Goal: Information Seeking & Learning: Learn about a topic

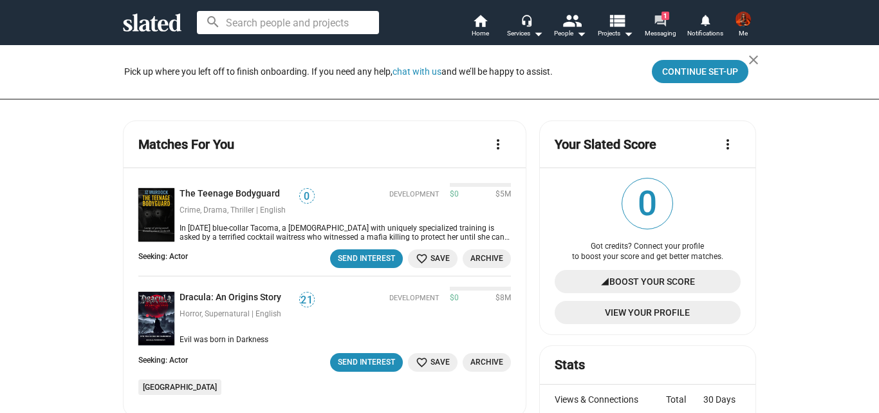
click at [661, 17] on mat-icon "forum" at bounding box center [660, 20] width 12 height 12
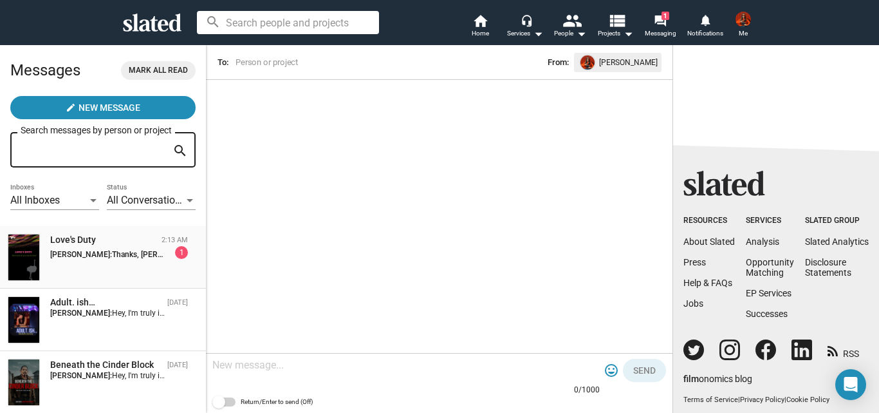
click at [129, 258] on span "Thanks, Kate! Joy" at bounding box center [188, 254] width 153 height 9
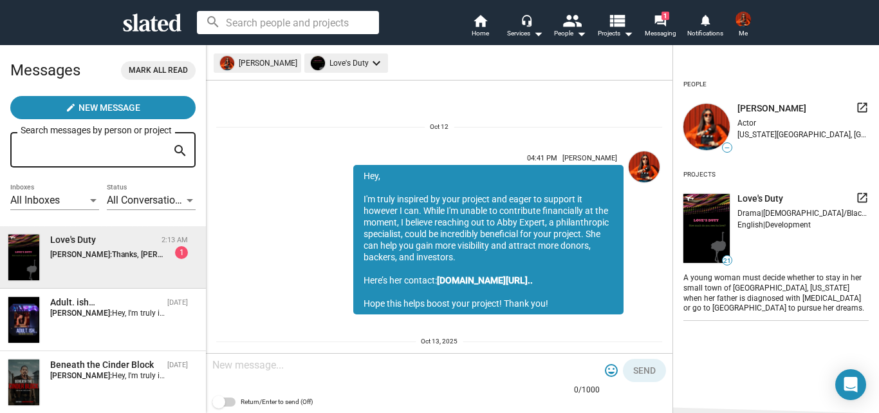
scroll to position [89, 0]
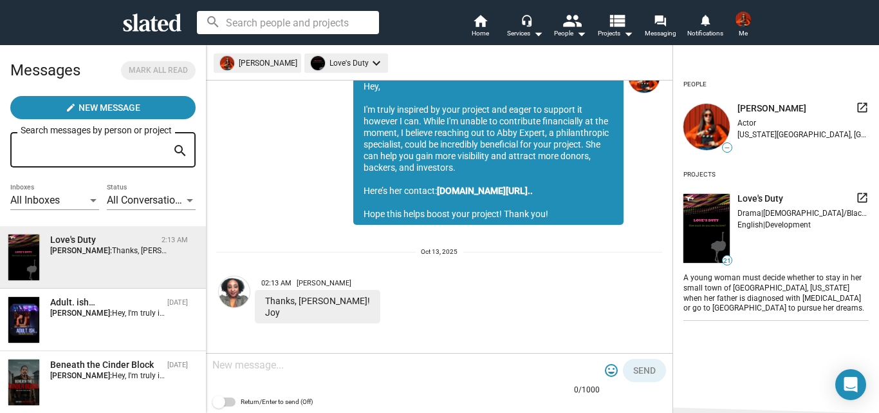
click at [268, 371] on textarea at bounding box center [406, 365] width 388 height 13
type textarea "You're welcome"
click at [639, 370] on span "Send" at bounding box center [644, 370] width 23 height 23
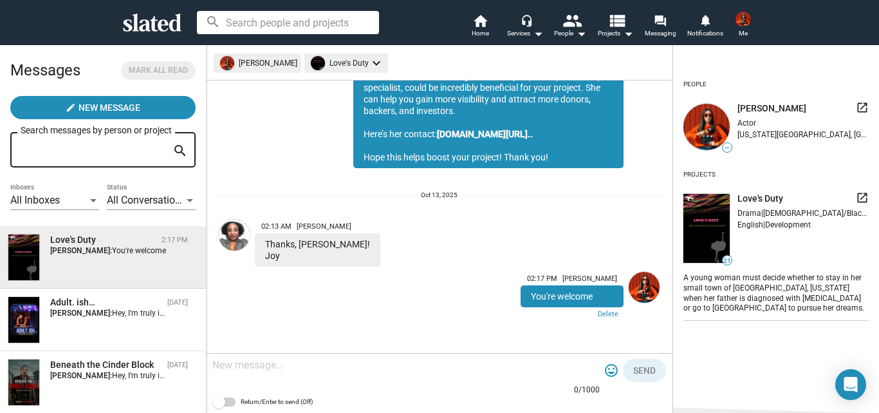
scroll to position [17, 0]
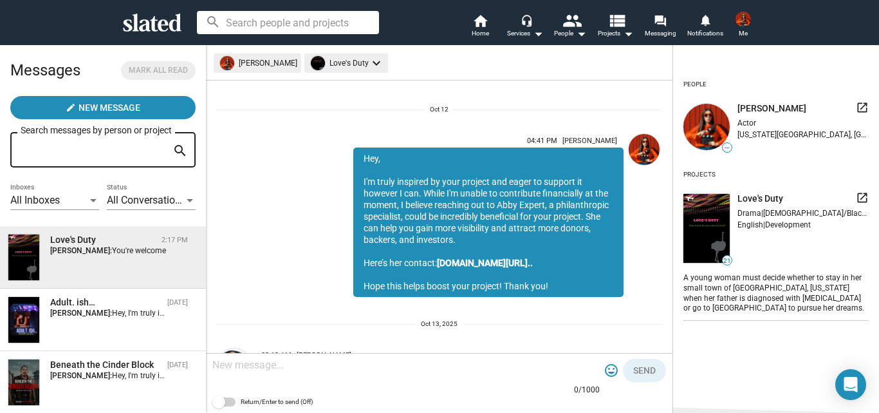
drag, startPoint x: 550, startPoint y: 286, endPoint x: 353, endPoint y: 156, distance: 235.7
click at [353, 156] on div "Hey, I'm truly inspired by your project and eager to support it however I can. …" at bounding box center [488, 221] width 270 height 149
copy div "Hey, I'm truly inspired by your project and eager to support it however I can. …"
click at [478, 15] on mat-icon "home" at bounding box center [480, 20] width 15 height 15
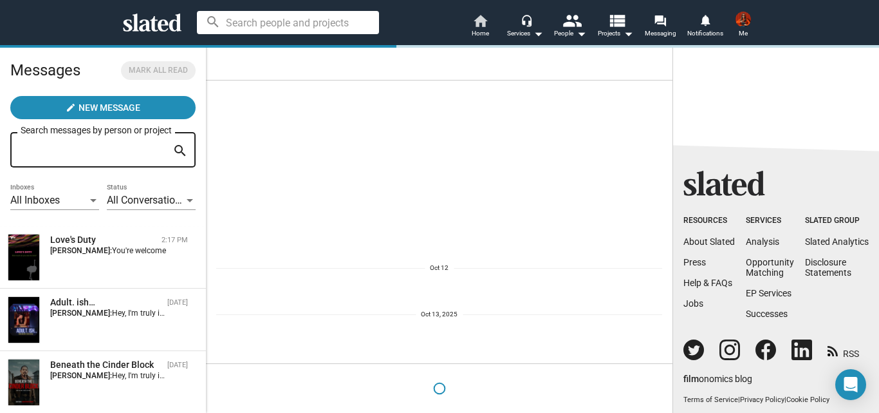
scroll to position [0, 0]
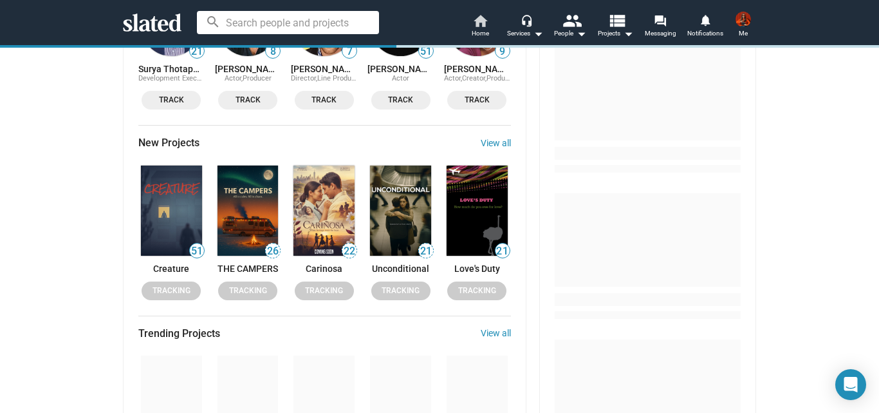
scroll to position [771, 0]
click at [498, 144] on link "View all" at bounding box center [496, 143] width 30 height 10
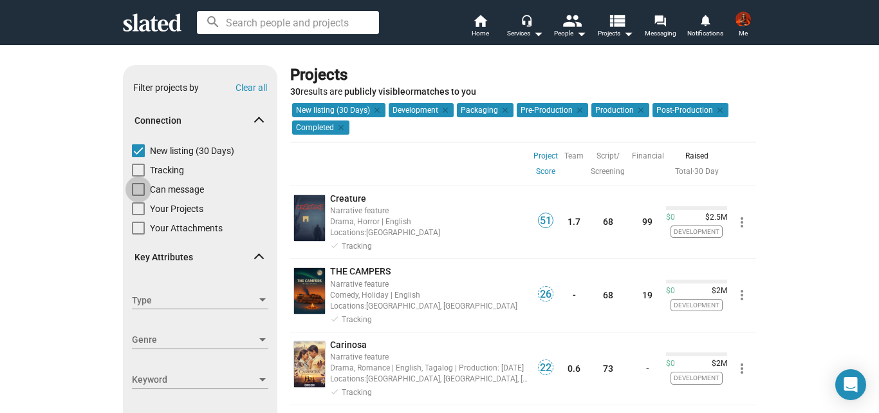
click at [135, 188] on span at bounding box center [138, 189] width 13 height 13
click at [138, 196] on input "Can message" at bounding box center [138, 196] width 1 height 1
checkbox input "true"
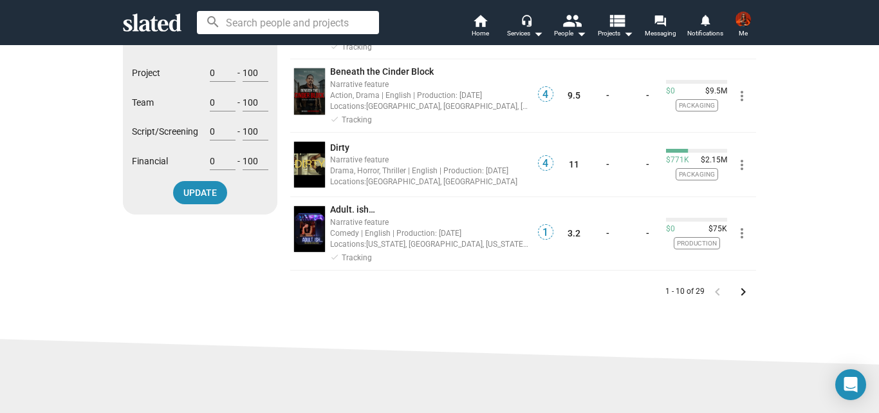
scroll to position [639, 0]
click at [739, 297] on mat-icon "keyboard_arrow_right" at bounding box center [743, 290] width 15 height 15
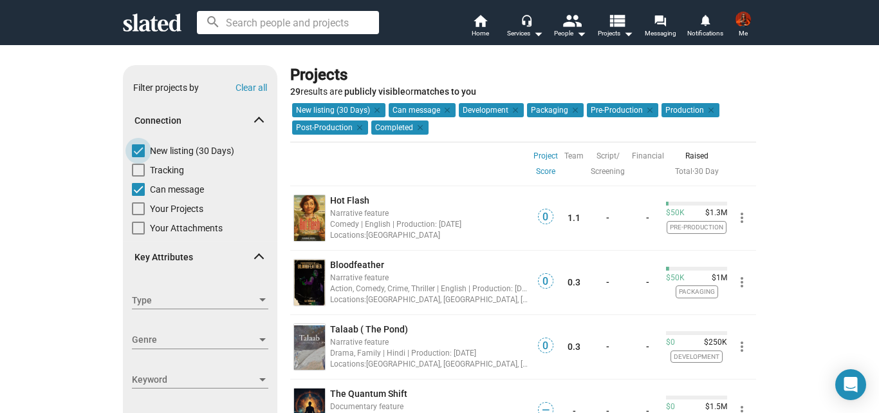
drag, startPoint x: 344, startPoint y: 282, endPoint x: 135, endPoint y: 151, distance: 246.1
click at [135, 151] on span at bounding box center [138, 150] width 13 height 13
click at [138, 157] on input "New listing (30 Days)" at bounding box center [138, 157] width 1 height 1
checkbox input "false"
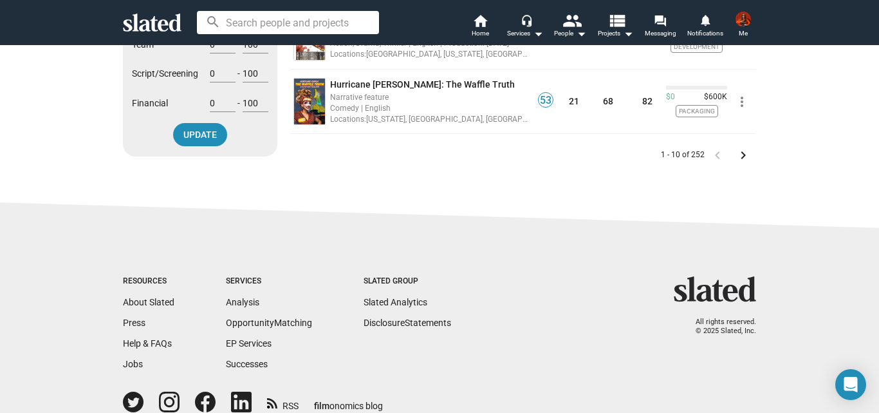
scroll to position [697, 0]
click at [738, 152] on mat-icon "keyboard_arrow_right" at bounding box center [743, 154] width 15 height 15
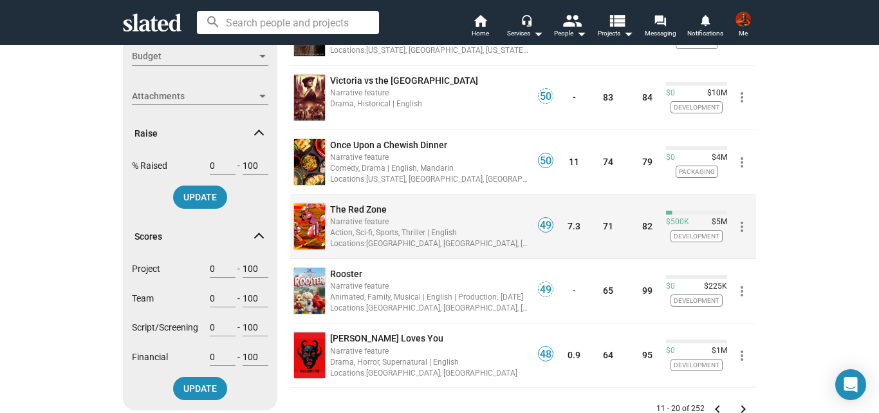
scroll to position [452, 0]
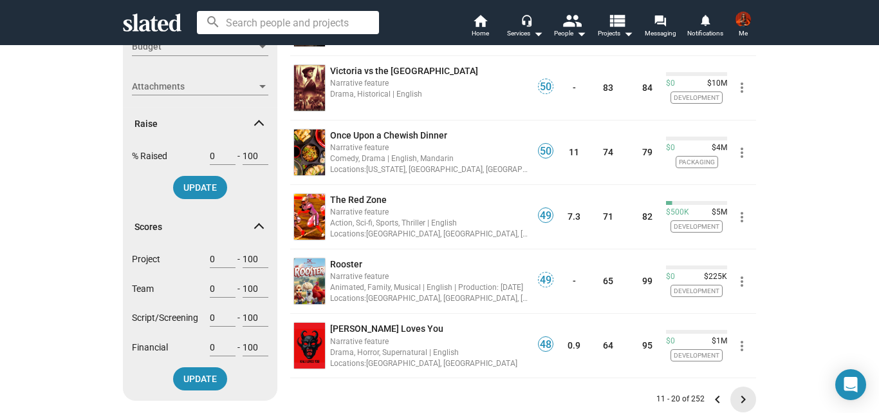
click at [737, 398] on mat-icon "keyboard_arrow_right" at bounding box center [743, 398] width 15 height 15
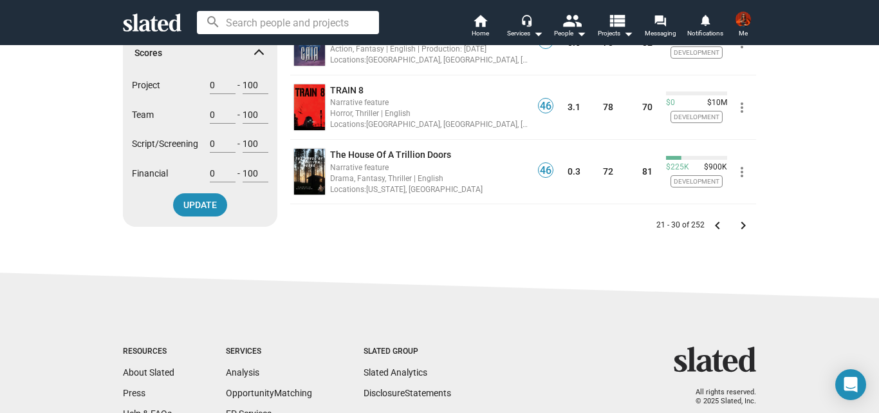
scroll to position [630, 0]
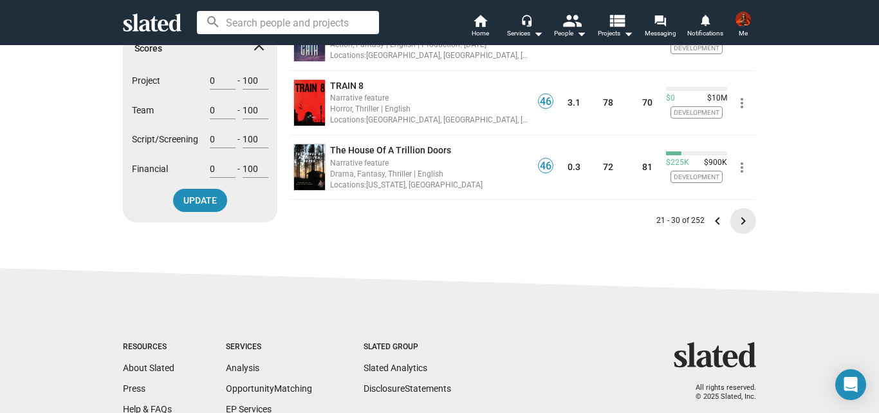
click at [738, 218] on mat-icon "keyboard_arrow_right" at bounding box center [743, 220] width 15 height 15
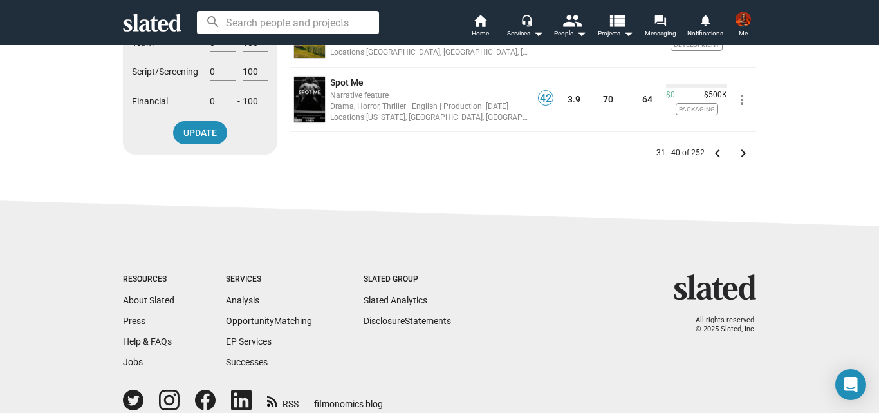
scroll to position [698, 0]
click at [738, 155] on mat-icon "keyboard_arrow_right" at bounding box center [743, 152] width 15 height 15
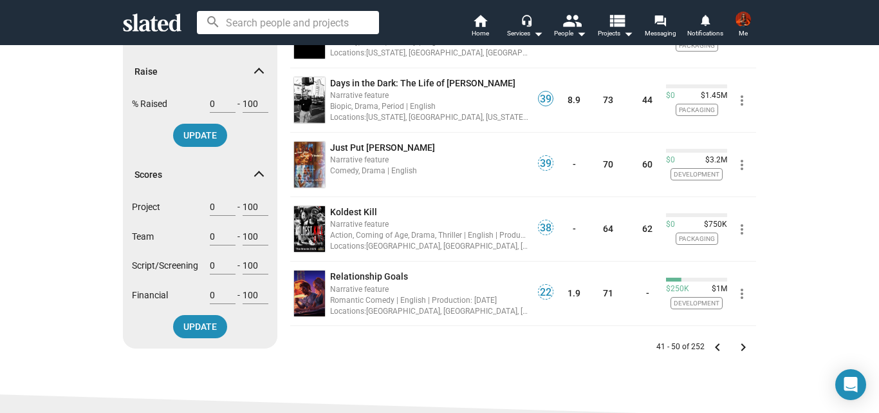
scroll to position [521, 0]
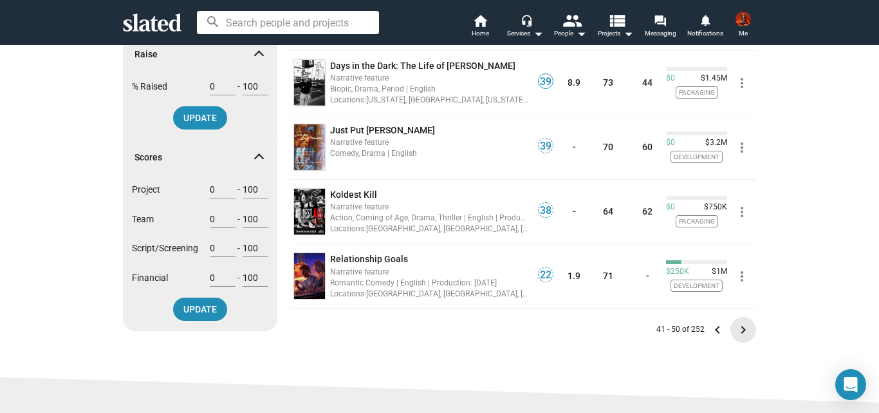
click at [736, 332] on mat-icon "keyboard_arrow_right" at bounding box center [743, 329] width 15 height 15
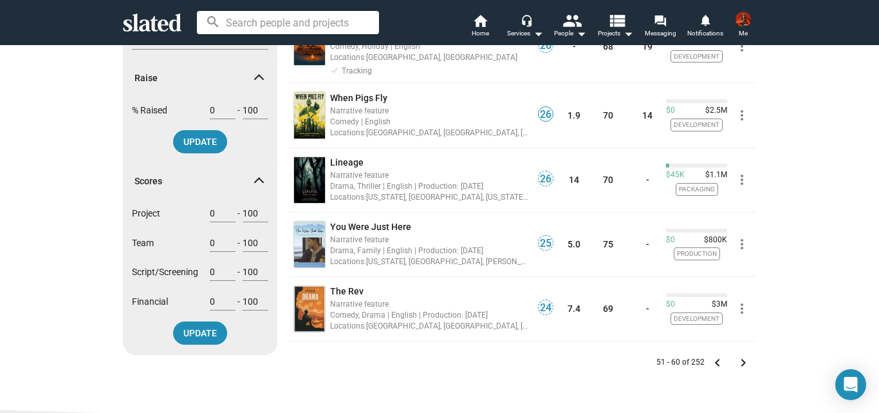
scroll to position [529, 0]
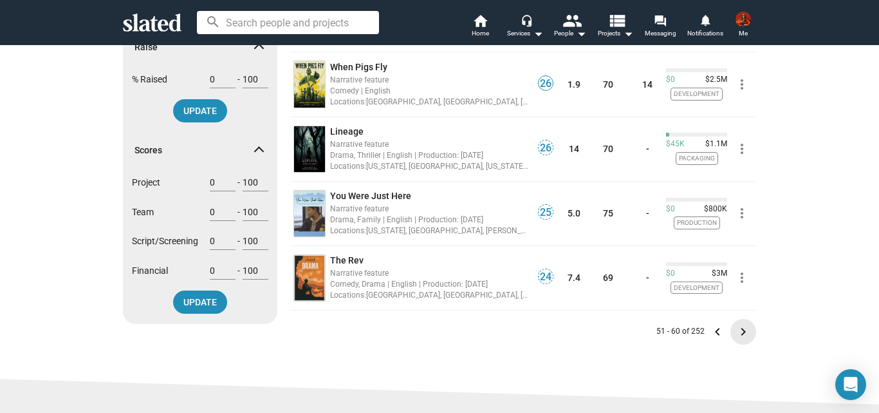
click at [738, 333] on mat-icon "keyboard_arrow_right" at bounding box center [743, 331] width 15 height 15
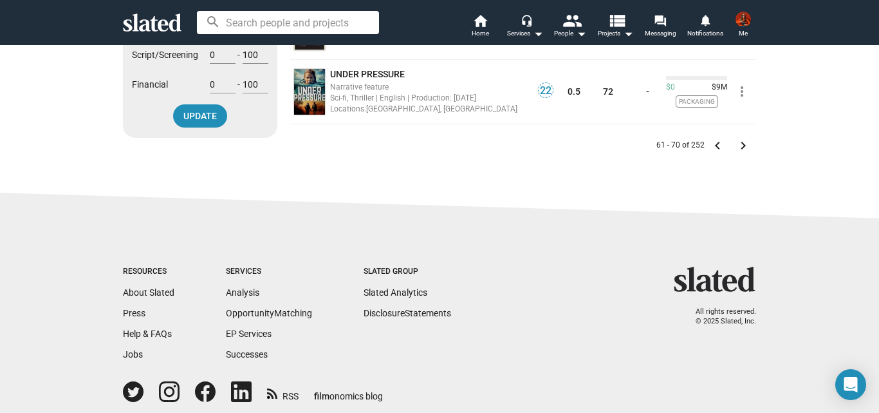
scroll to position [764, 0]
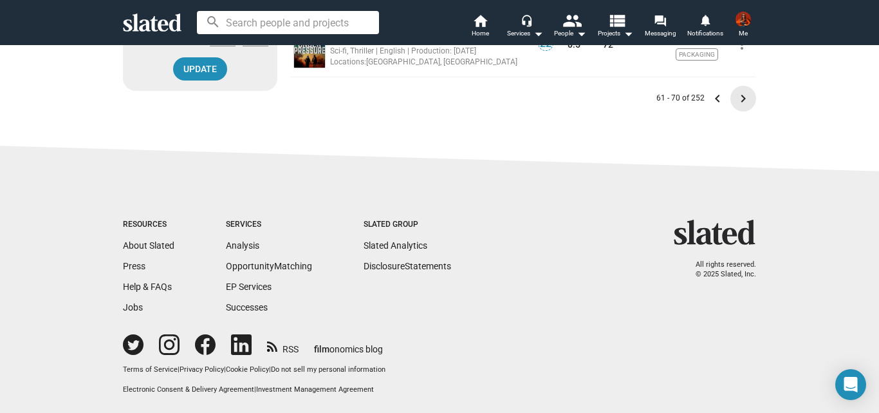
click at [738, 98] on mat-icon "keyboard_arrow_right" at bounding box center [743, 98] width 15 height 15
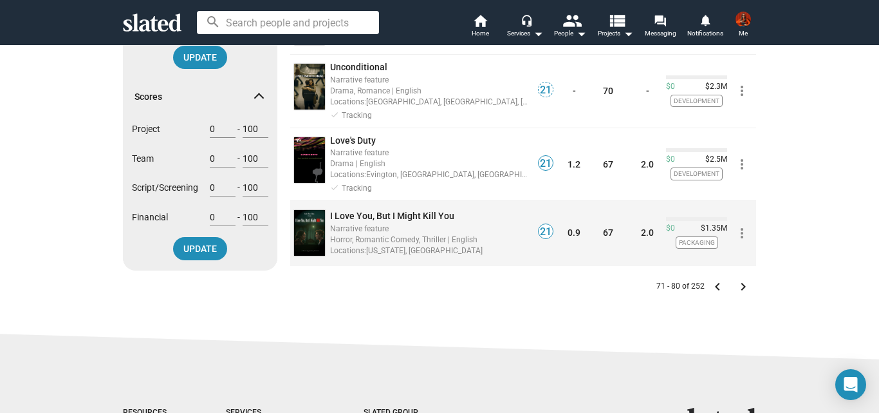
scroll to position [584, 0]
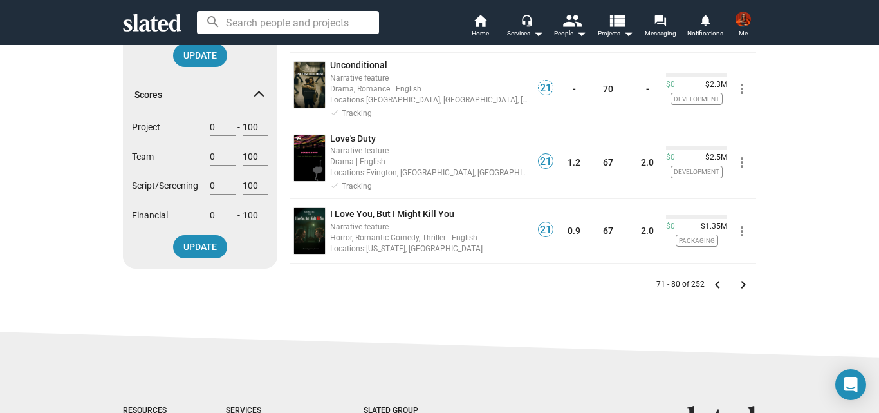
click at [736, 281] on mat-icon "keyboard_arrow_right" at bounding box center [743, 284] width 15 height 15
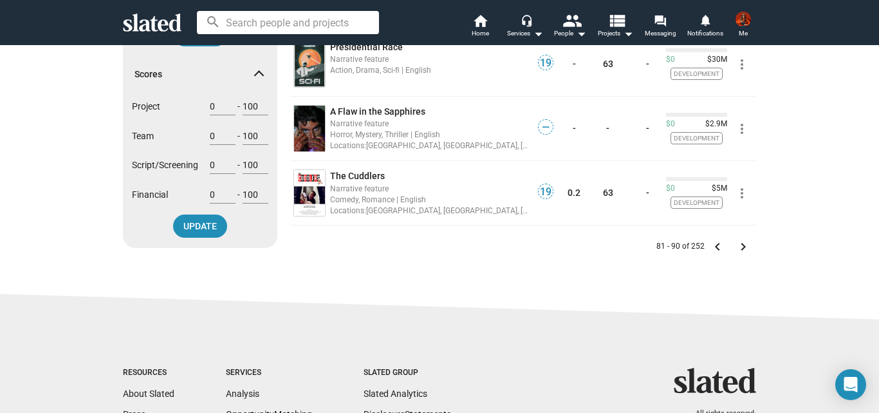
scroll to position [615, 0]
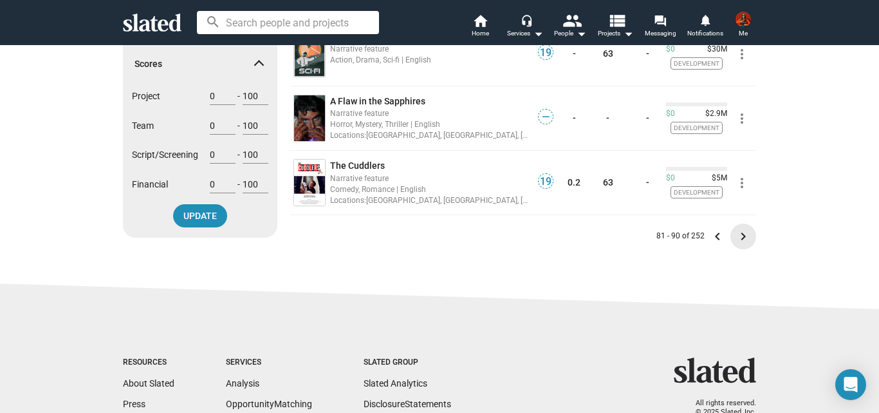
click at [740, 242] on mat-icon "keyboard_arrow_right" at bounding box center [743, 236] width 15 height 15
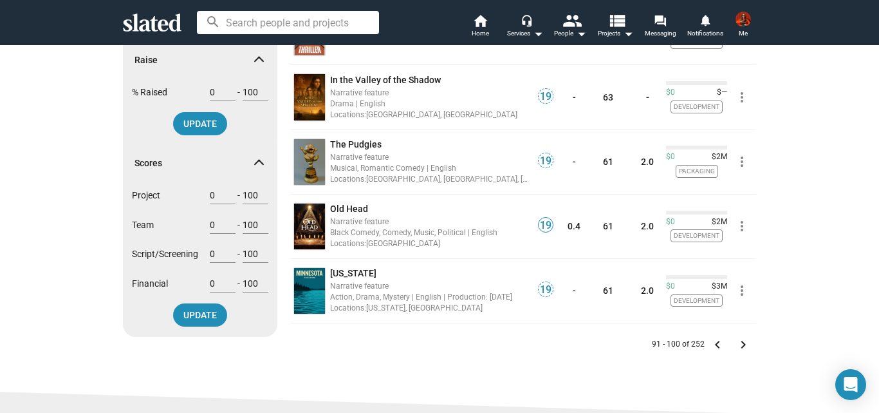
scroll to position [764, 0]
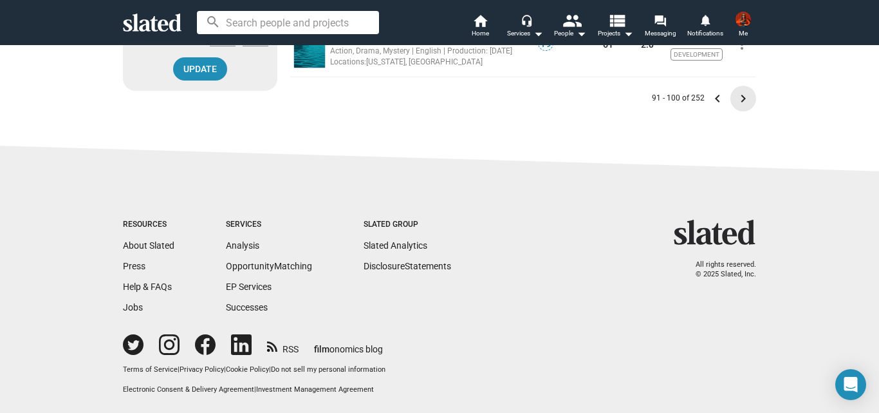
click at [737, 97] on mat-icon "keyboard_arrow_right" at bounding box center [743, 98] width 15 height 15
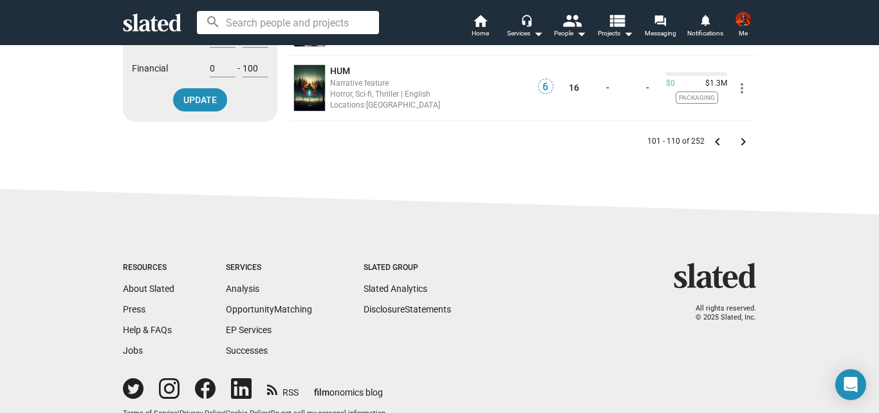
scroll to position [773, 0]
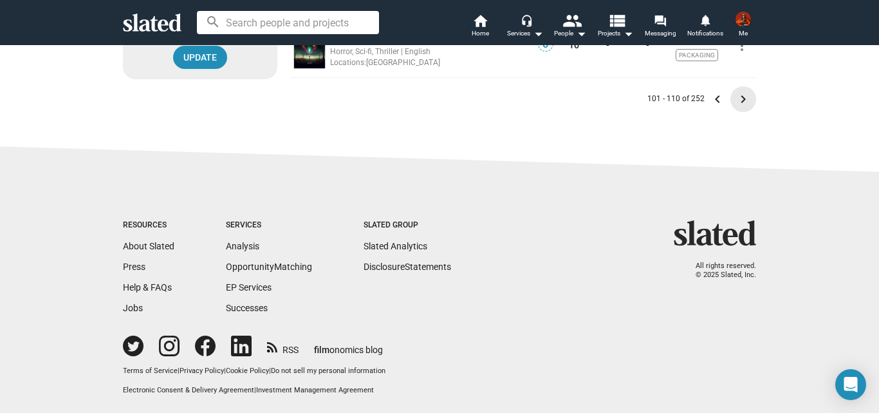
click at [736, 99] on mat-icon "keyboard_arrow_right" at bounding box center [743, 98] width 15 height 15
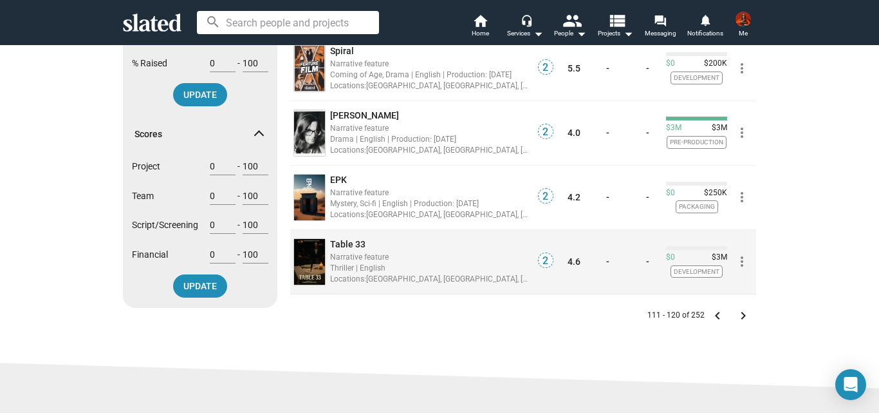
scroll to position [545, 0]
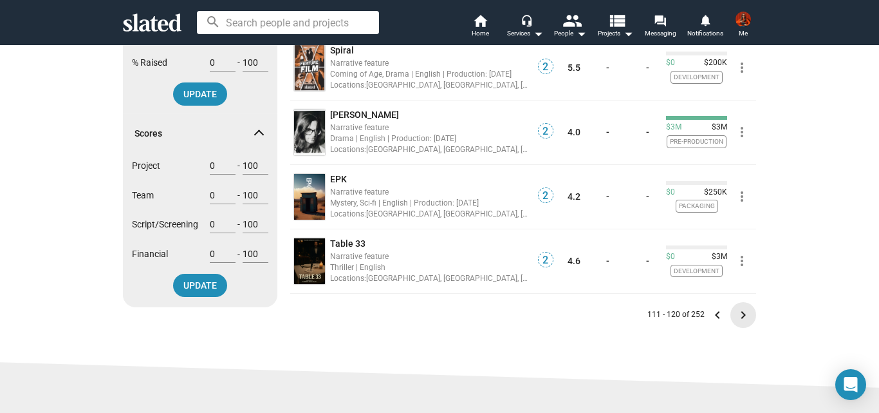
click at [737, 314] on mat-icon "keyboard_arrow_right" at bounding box center [743, 314] width 15 height 15
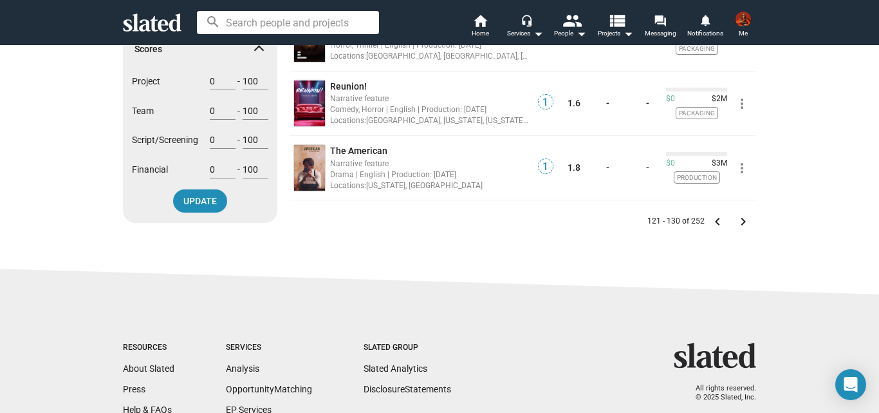
scroll to position [630, 0]
click at [736, 216] on mat-icon "keyboard_arrow_right" at bounding box center [743, 220] width 15 height 15
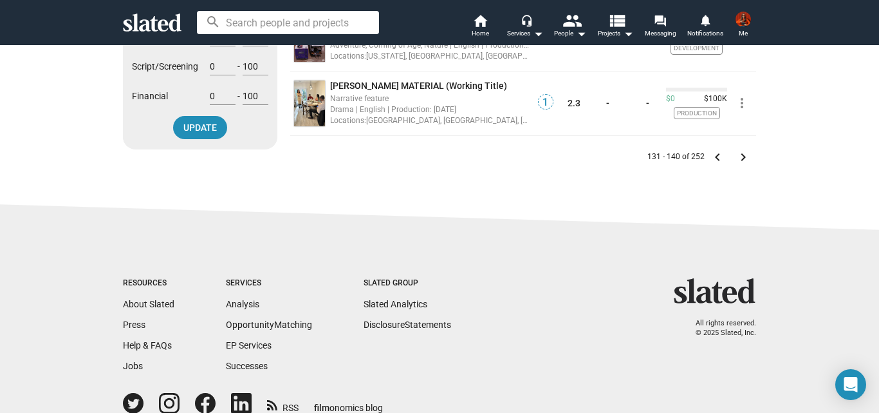
scroll to position [764, 0]
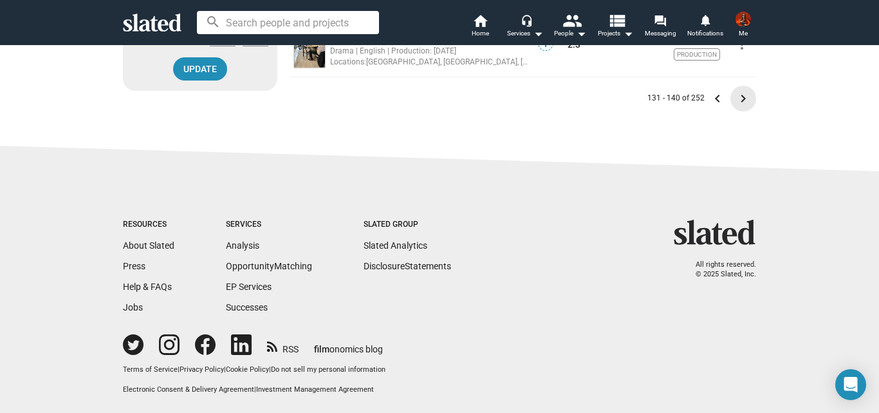
click at [739, 100] on mat-icon "keyboard_arrow_right" at bounding box center [743, 98] width 15 height 15
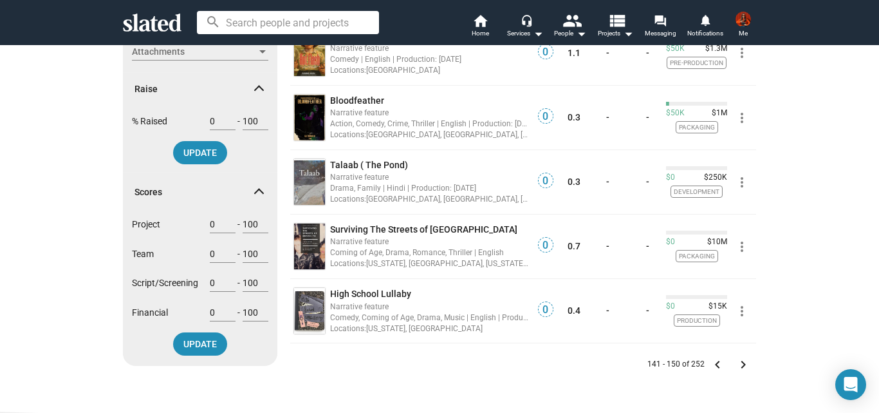
scroll to position [530, 0]
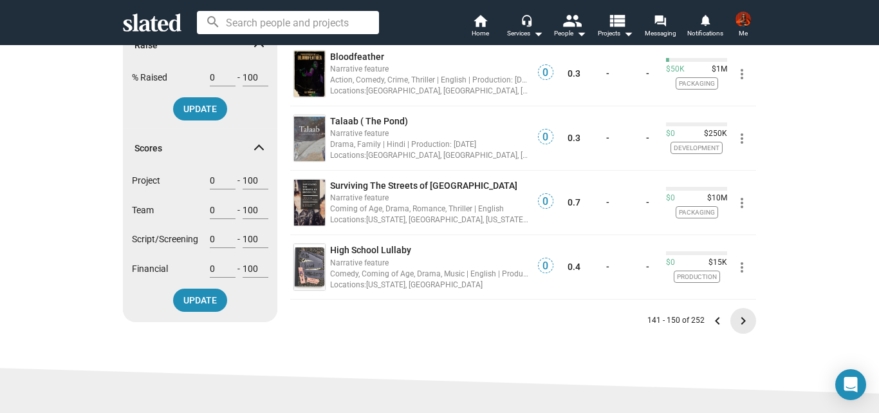
click at [736, 324] on mat-icon "keyboard_arrow_right" at bounding box center [743, 320] width 15 height 15
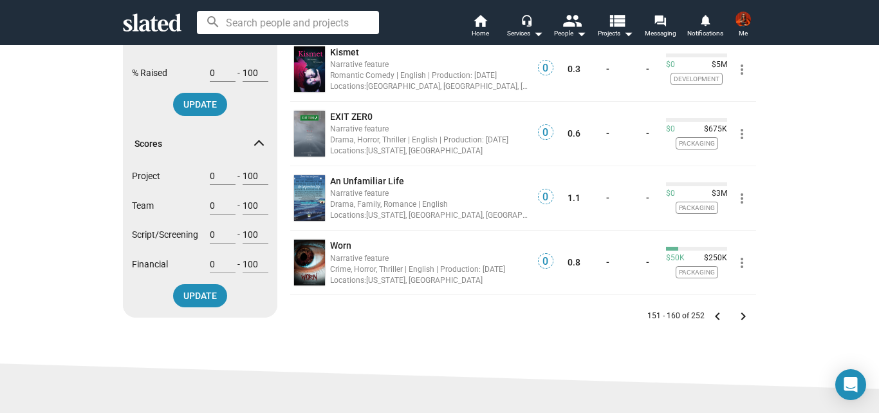
scroll to position [536, 0]
click at [738, 317] on mat-icon "keyboard_arrow_right" at bounding box center [743, 315] width 15 height 15
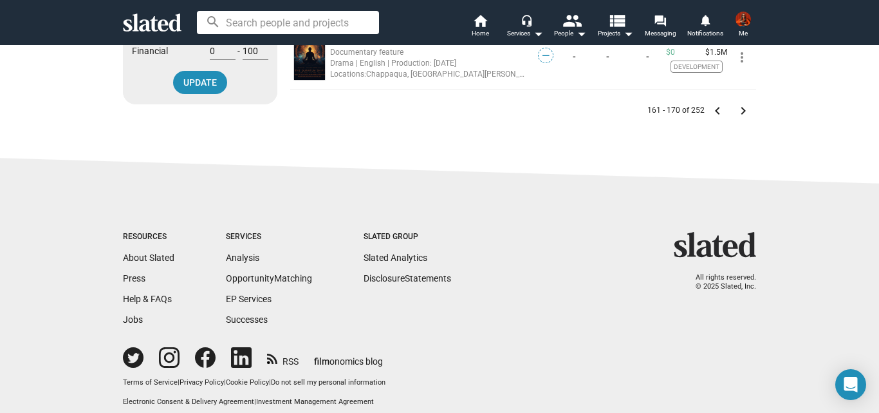
scroll to position [763, 0]
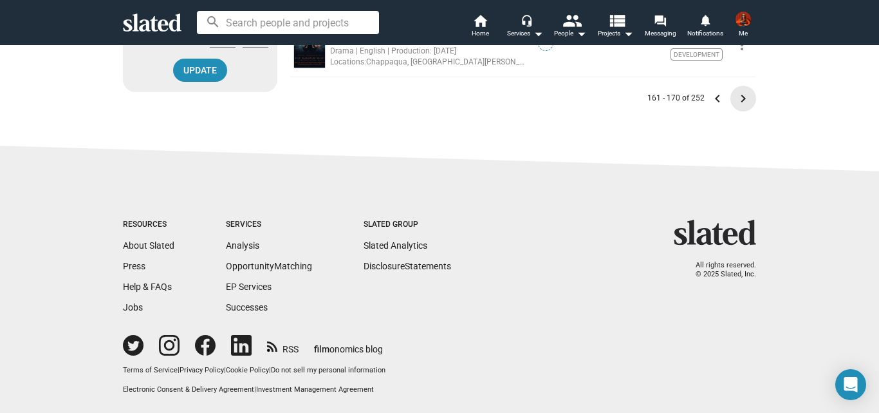
click at [739, 91] on mat-icon "keyboard_arrow_right" at bounding box center [743, 98] width 15 height 15
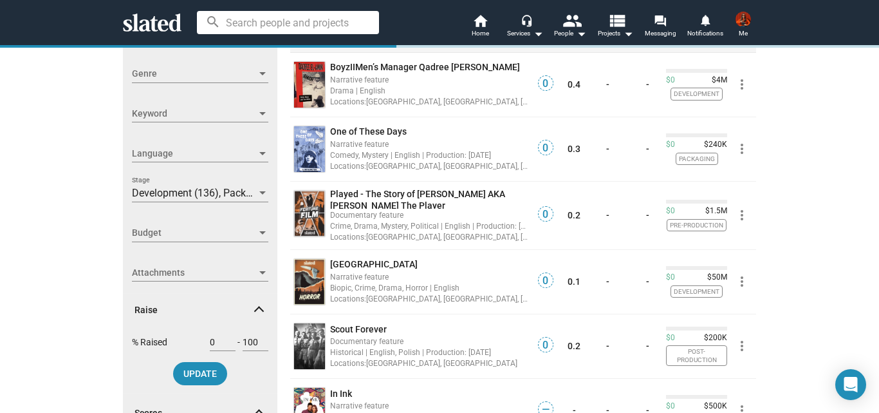
scroll to position [264, 0]
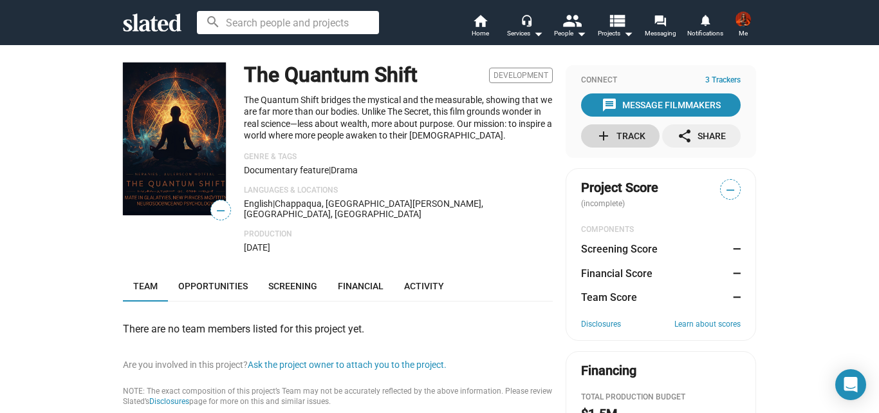
click at [640, 145] on div "add Track" at bounding box center [621, 135] width 50 height 23
click at [635, 97] on div "message Message Filmmakers" at bounding box center [661, 104] width 119 height 23
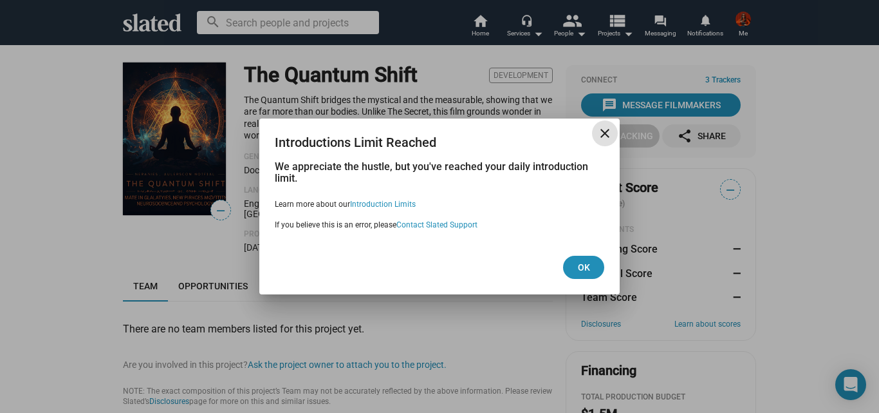
click at [599, 135] on mat-icon "close" at bounding box center [604, 133] width 15 height 15
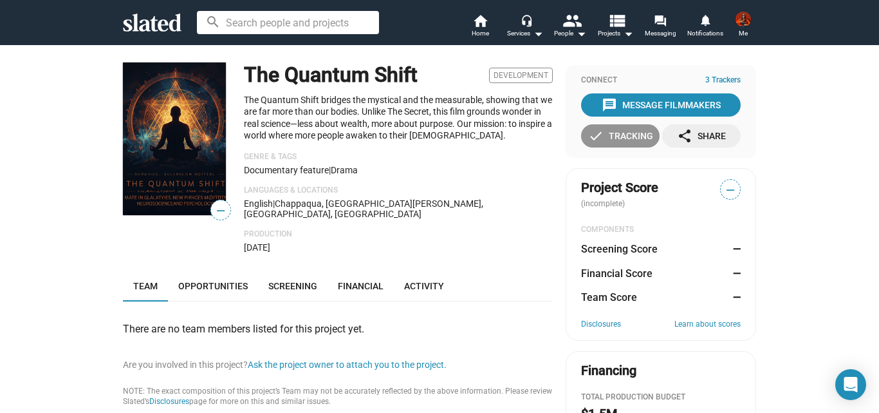
click at [597, 133] on mat-icon "check" at bounding box center [595, 135] width 15 height 15
